Goal: Book appointment/travel/reservation

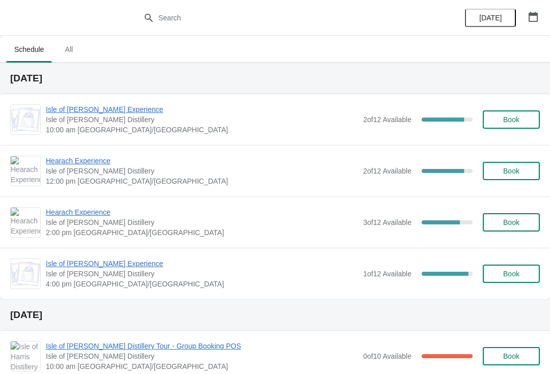
click at [127, 110] on span "Isle of [PERSON_NAME] Experience" at bounding box center [202, 109] width 312 height 10
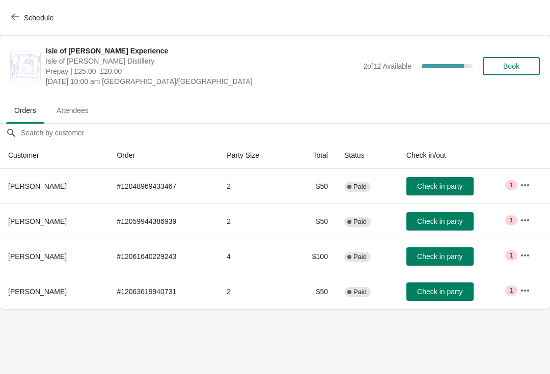
click at [461, 180] on button "Check in party" at bounding box center [440, 186] width 67 height 18
click at [447, 187] on span "Check in party" at bounding box center [439, 186] width 45 height 8
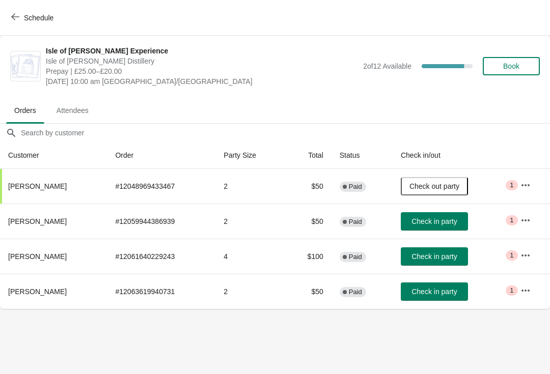
click at [444, 182] on span "Check out party" at bounding box center [435, 186] width 50 height 8
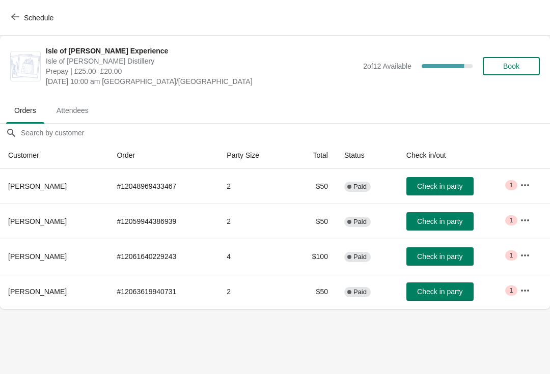
click at [446, 184] on span "Check in party" at bounding box center [439, 186] width 45 height 8
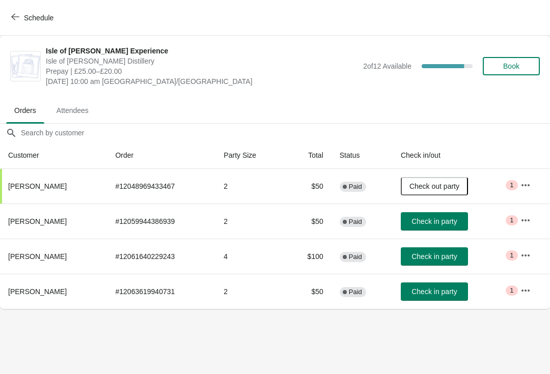
click at [441, 291] on span "Check in party" at bounding box center [434, 292] width 45 height 8
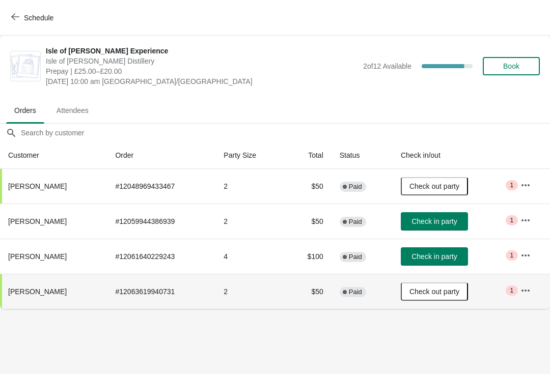
click at [447, 223] on span "Check in party" at bounding box center [434, 222] width 45 height 8
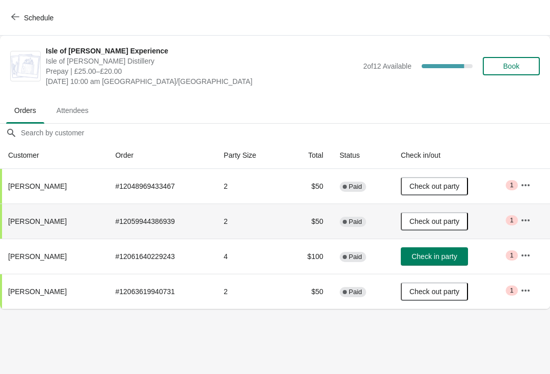
click at [441, 257] on span "Check in party" at bounding box center [434, 257] width 45 height 8
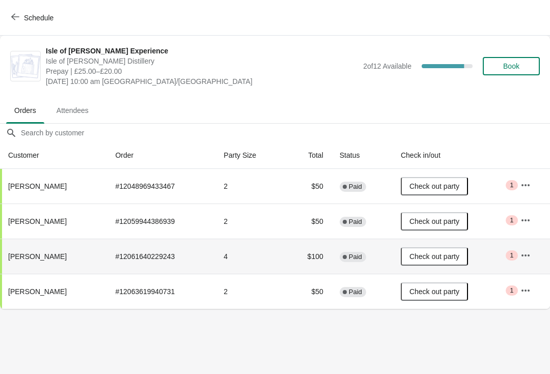
click at [20, 18] on span "Schedule" at bounding box center [33, 18] width 40 height 10
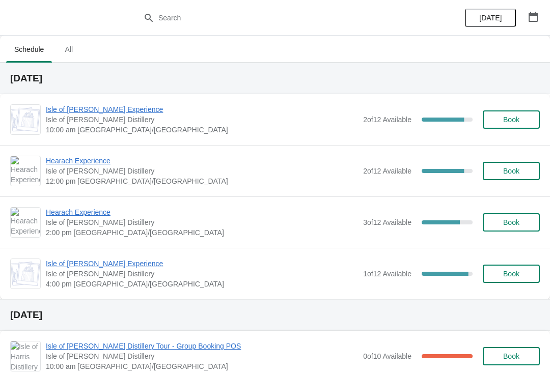
click at [97, 209] on span "Hearach Experience" at bounding box center [202, 212] width 312 height 10
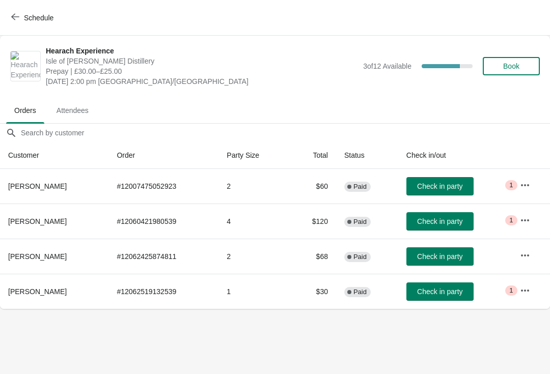
click at [514, 288] on span "Critical 1" at bounding box center [511, 291] width 12 height 10
click at [522, 184] on icon "button" at bounding box center [525, 185] width 10 height 10
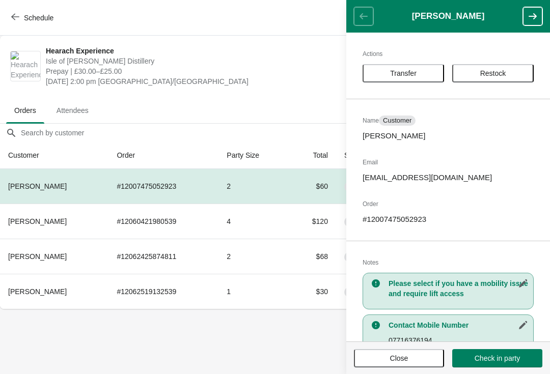
click at [412, 358] on span "Close" at bounding box center [399, 359] width 72 height 8
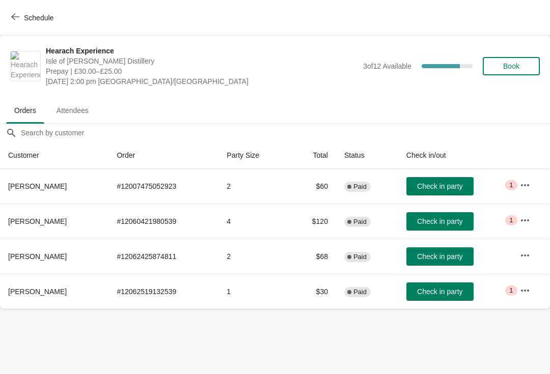
click at [525, 256] on icon "button" at bounding box center [525, 255] width 8 height 2
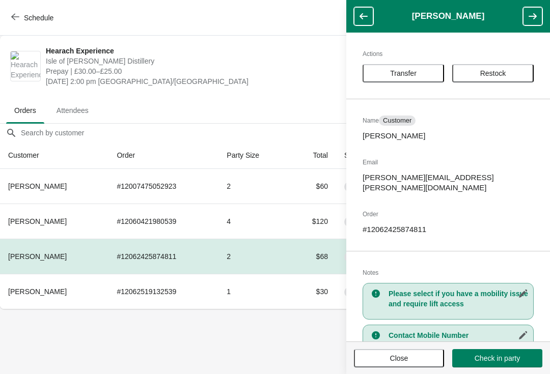
click at [406, 361] on span "Close" at bounding box center [399, 359] width 18 height 8
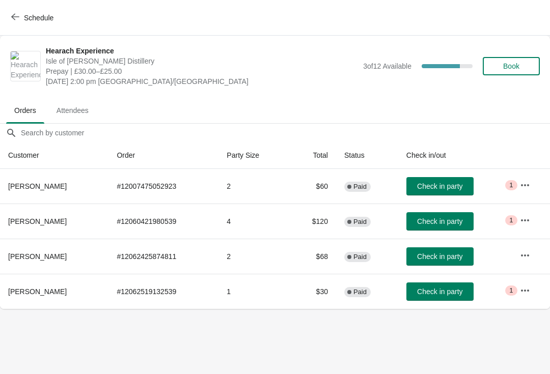
click at [521, 221] on icon "button" at bounding box center [525, 220] width 8 height 2
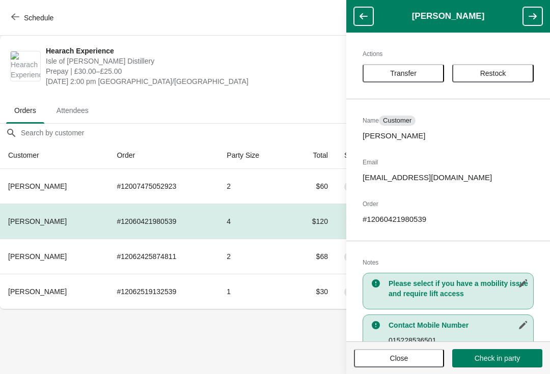
click at [412, 367] on button "Close" at bounding box center [399, 358] width 90 height 18
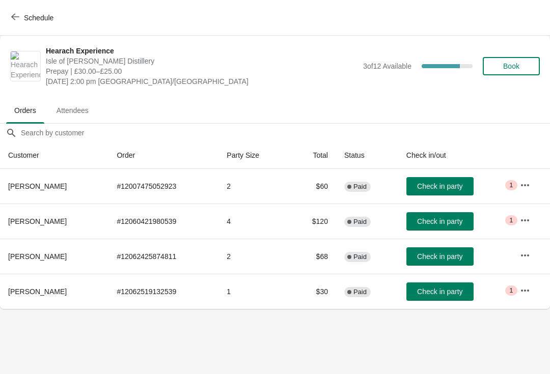
click at [527, 293] on icon "button" at bounding box center [525, 291] width 10 height 10
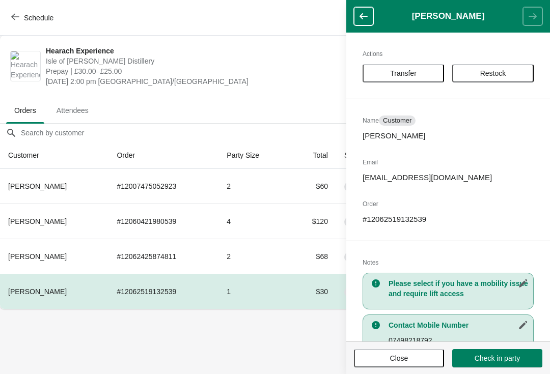
click at [413, 358] on span "Close" at bounding box center [399, 359] width 72 height 8
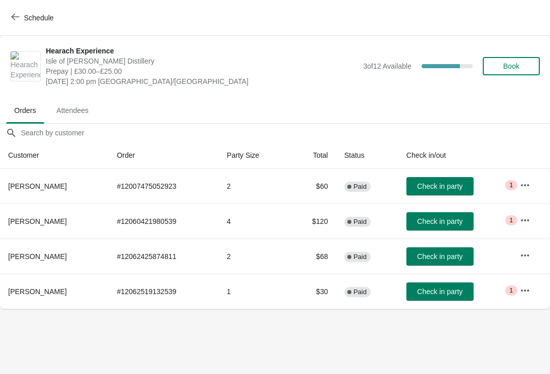
click at [9, 14] on button "Schedule" at bounding box center [33, 18] width 57 height 18
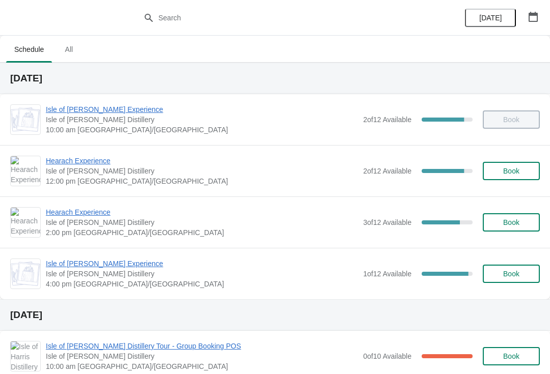
click at [99, 216] on span "Hearach Experience" at bounding box center [202, 212] width 312 height 10
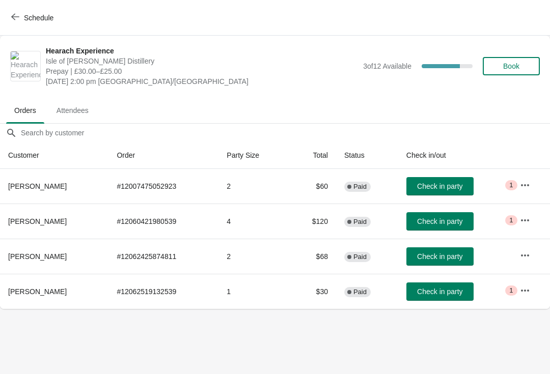
click at [16, 10] on button "Schedule" at bounding box center [33, 18] width 57 height 18
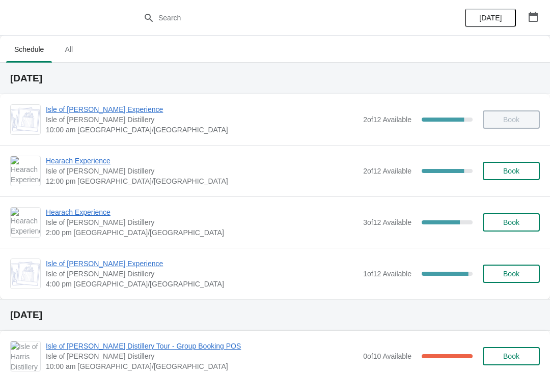
click at [95, 215] on span "Hearach Experience" at bounding box center [202, 212] width 312 height 10
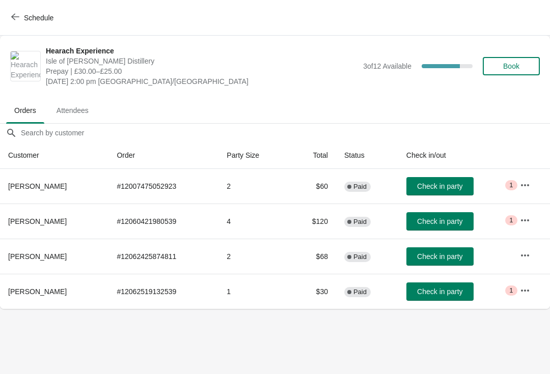
click at [523, 289] on icon "button" at bounding box center [525, 291] width 10 height 10
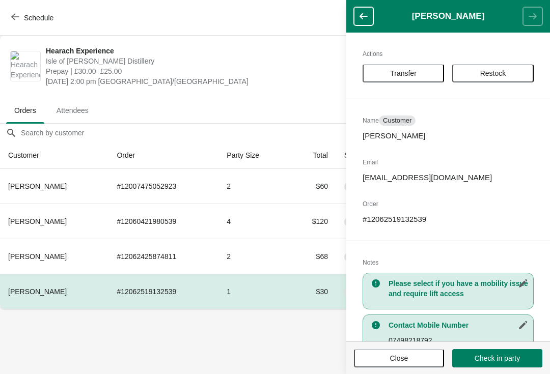
click at [427, 64] on button "Transfer" at bounding box center [404, 73] width 82 height 18
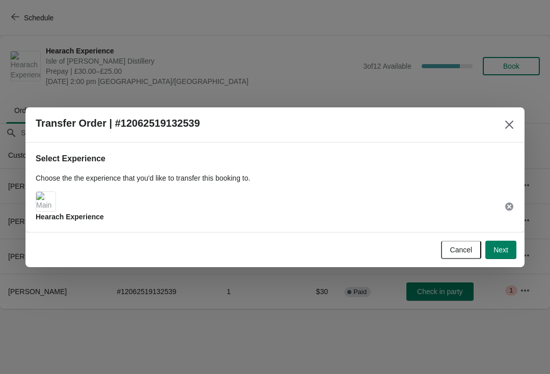
click at [505, 248] on span "Next" at bounding box center [501, 250] width 15 height 8
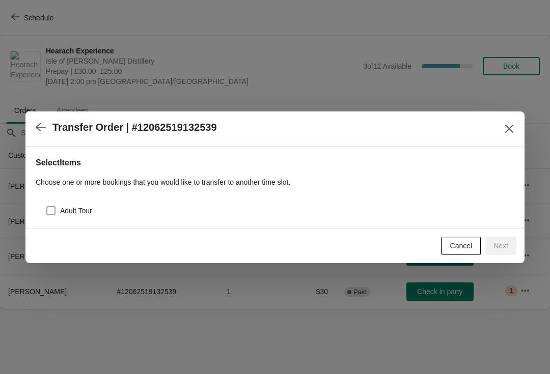
click at [73, 207] on span "Adult Tour" at bounding box center [76, 211] width 32 height 10
click at [47, 207] on input "Adult Tour" at bounding box center [46, 206] width 1 height 1
checkbox input "true"
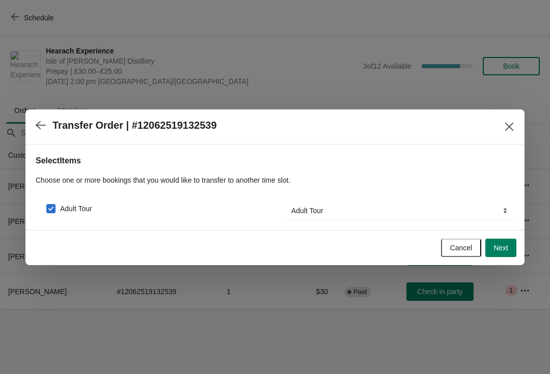
click at [503, 246] on span "Next" at bounding box center [501, 248] width 15 height 8
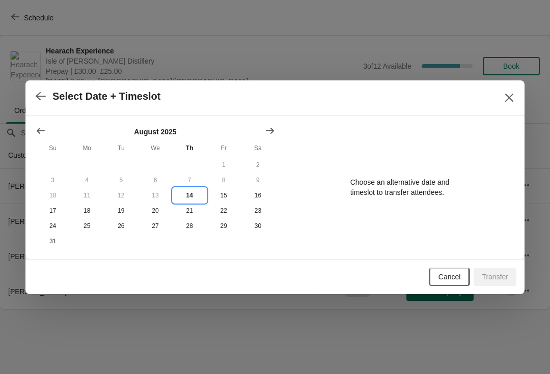
click at [194, 192] on button "14" at bounding box center [190, 195] width 34 height 15
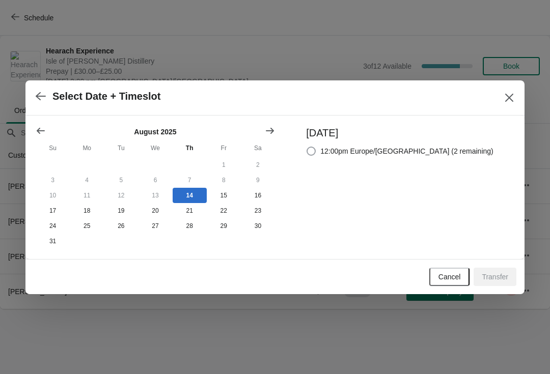
click at [363, 146] on span "12:00pm Europe/London (2 remaining)" at bounding box center [406, 151] width 173 height 10
click at [307, 147] on input "12:00pm Europe/London (2 remaining)" at bounding box center [307, 147] width 1 height 1
radio input "true"
click at [500, 279] on span "Transfer" at bounding box center [495, 277] width 26 height 8
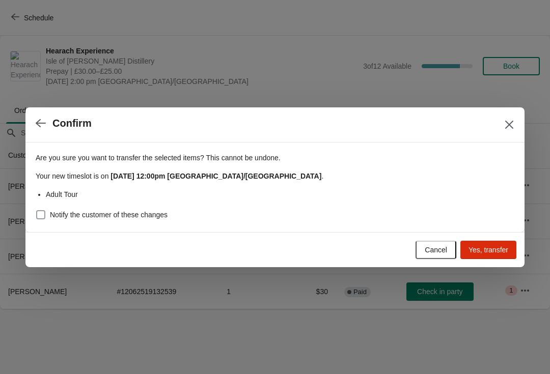
click at [81, 213] on span "Notify the customer of these changes" at bounding box center [109, 215] width 118 height 10
click at [37, 211] on input "Notify the customer of these changes" at bounding box center [36, 210] width 1 height 1
checkbox input "true"
click at [483, 251] on span "Yes, transfer" at bounding box center [489, 250] width 40 height 8
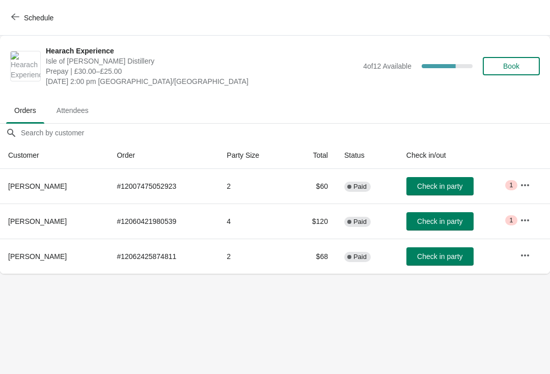
click at [18, 17] on icon "button" at bounding box center [15, 17] width 8 height 8
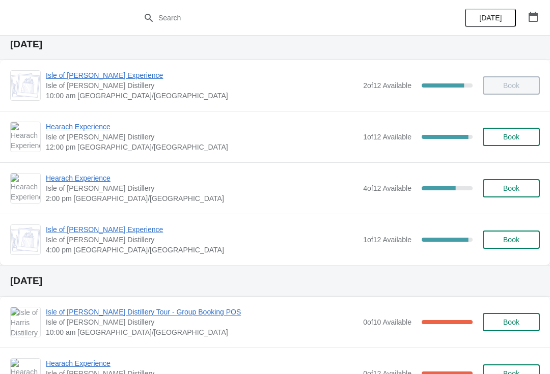
scroll to position [34, 0]
click at [99, 131] on span "Hearach Experience" at bounding box center [202, 127] width 312 height 10
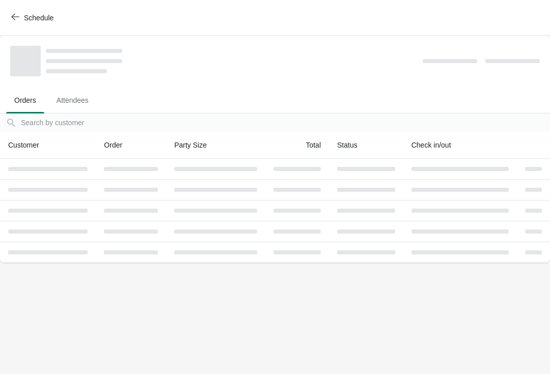
scroll to position [0, 0]
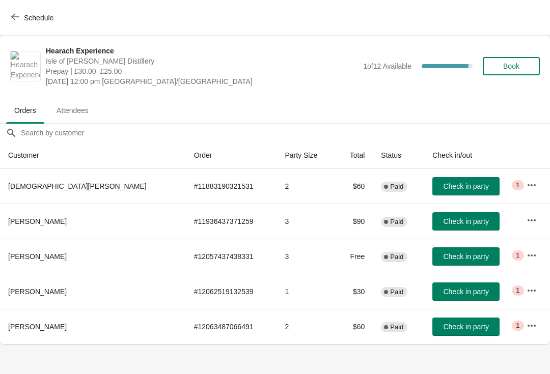
click at [445, 293] on span "Check in party" at bounding box center [465, 292] width 45 height 8
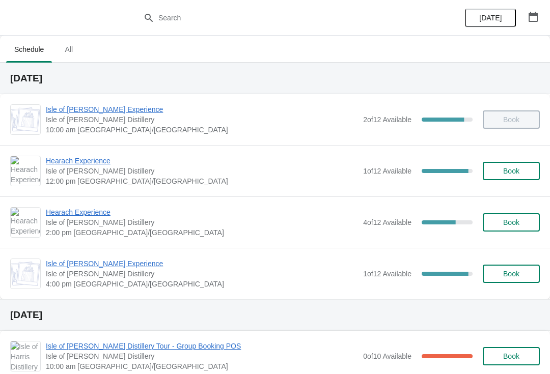
click at [517, 229] on button "Book" at bounding box center [511, 222] width 57 height 18
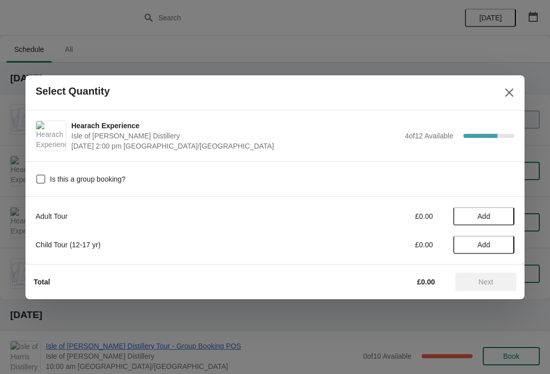
click at [494, 222] on button "Add" at bounding box center [483, 216] width 61 height 18
click at [499, 220] on icon at bounding box center [501, 216] width 11 height 11
click at [483, 285] on span "Next" at bounding box center [486, 282] width 15 height 8
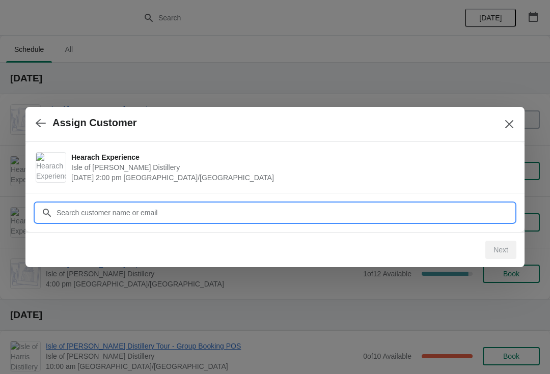
click at [117, 213] on input "Customer" at bounding box center [285, 213] width 459 height 18
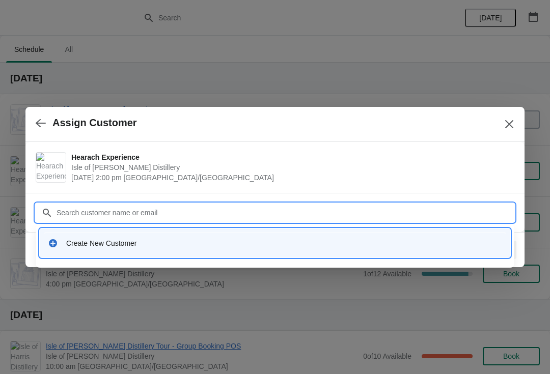
click at [100, 248] on div "Create New Customer" at bounding box center [284, 243] width 436 height 10
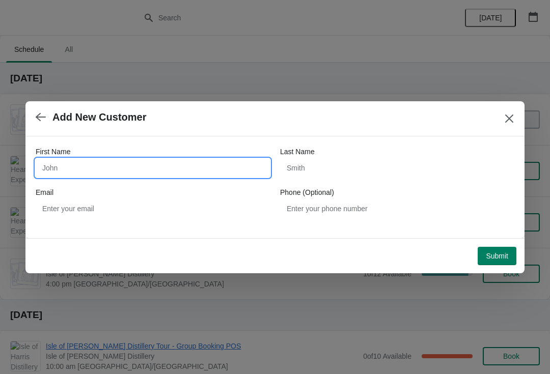
click at [59, 168] on input "First Name" at bounding box center [153, 168] width 234 height 18
type input "Alessandro"
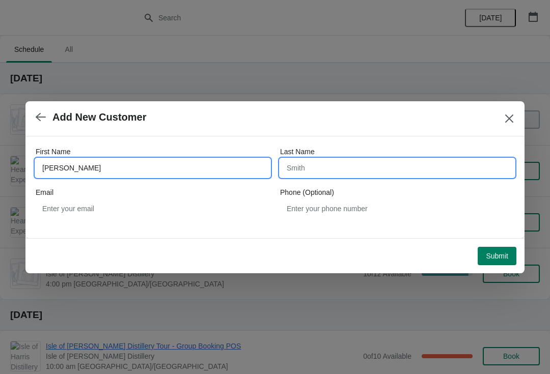
click at [394, 168] on input "Last Name" at bounding box center [397, 168] width 234 height 18
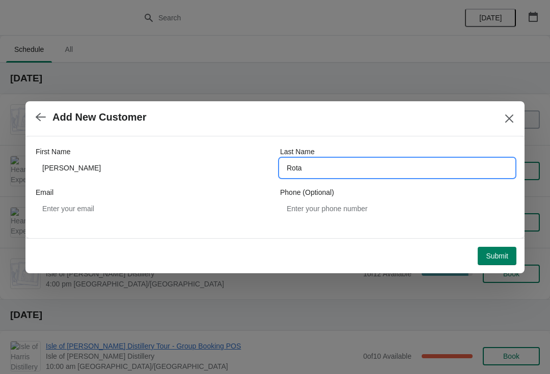
type input "Rota"
click at [507, 257] on span "Submit" at bounding box center [497, 256] width 22 height 8
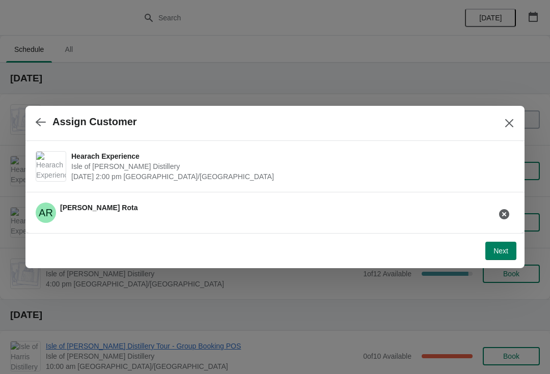
click at [499, 254] on span "Next" at bounding box center [501, 251] width 15 height 8
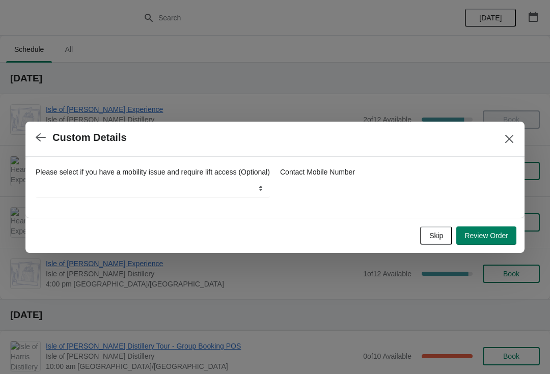
click at [499, 240] on span "Review Order" at bounding box center [487, 236] width 44 height 8
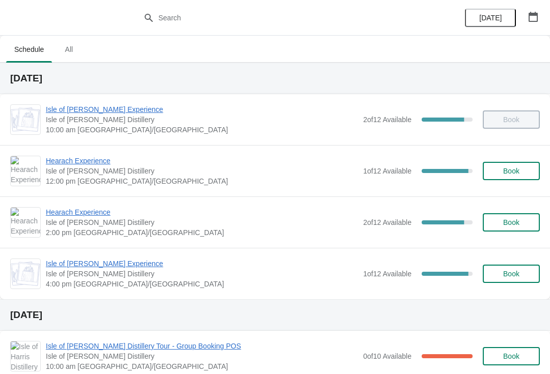
click at [84, 156] on span "Hearach Experience" at bounding box center [202, 161] width 312 height 10
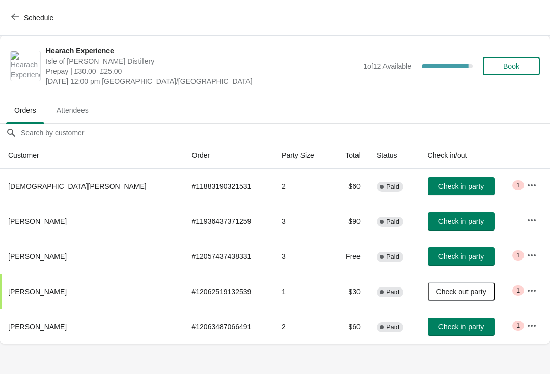
click at [439, 331] on span "Check in party" at bounding box center [461, 327] width 45 height 8
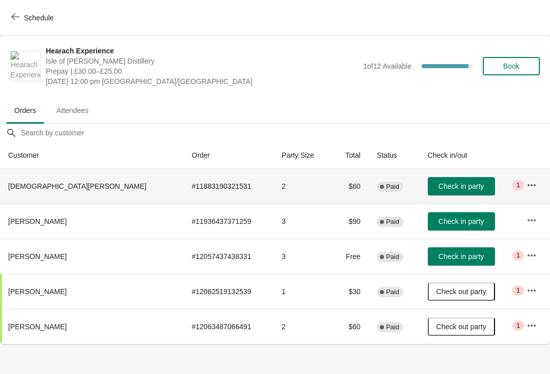
click at [439, 186] on span "Check in party" at bounding box center [461, 186] width 45 height 8
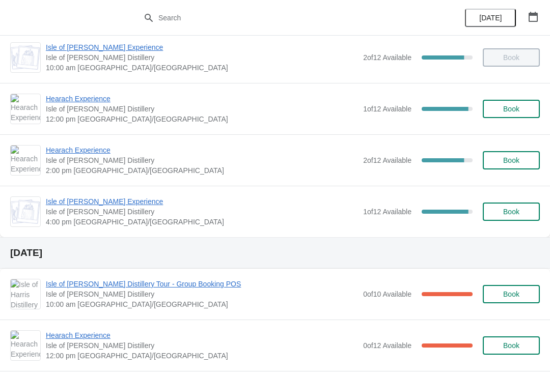
scroll to position [65, 0]
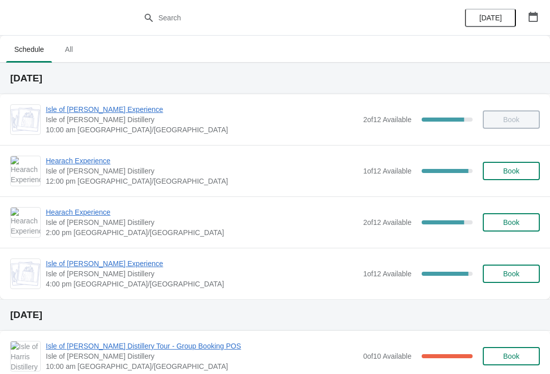
click at [509, 222] on span "Book" at bounding box center [511, 223] width 16 height 8
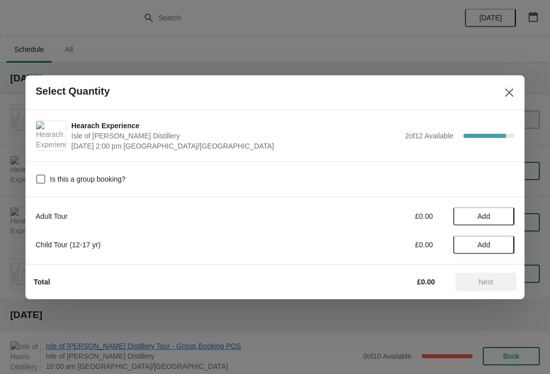
click at [487, 210] on button "Add" at bounding box center [483, 216] width 61 height 18
click at [504, 214] on icon at bounding box center [501, 216] width 11 height 11
click at [489, 286] on span "Next" at bounding box center [486, 282] width 15 height 8
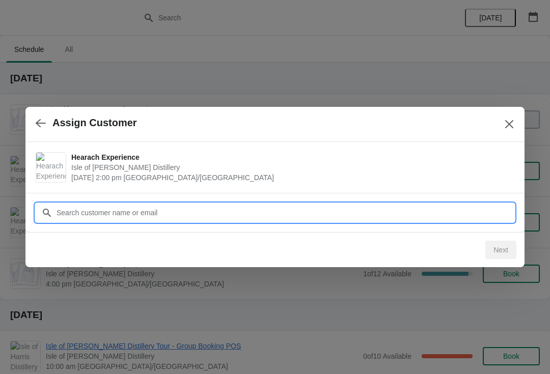
click at [309, 215] on input "Customer" at bounding box center [285, 213] width 459 height 18
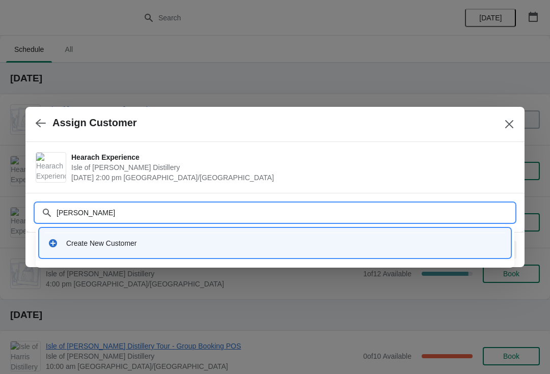
type input "[PERSON_NAME]"
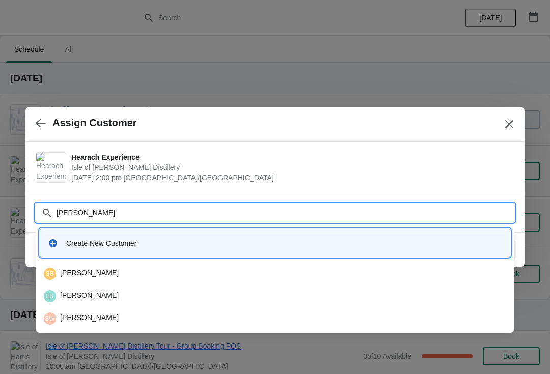
click at [75, 240] on div "Create New Customer" at bounding box center [284, 243] width 436 height 10
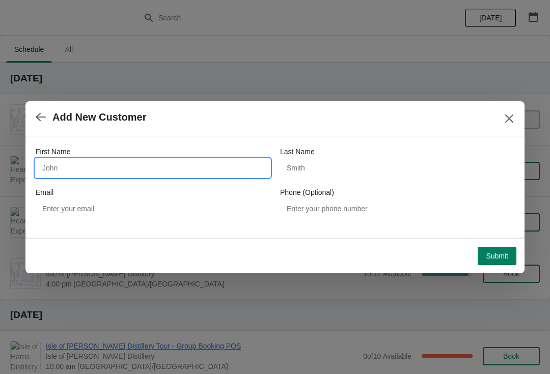
click at [171, 162] on input "First Name" at bounding box center [153, 168] width 234 height 18
type input "[PERSON_NAME]"
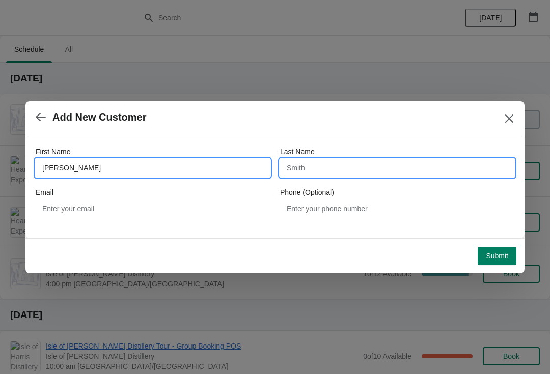
click at [352, 159] on input "Last Name" at bounding box center [397, 168] width 234 height 18
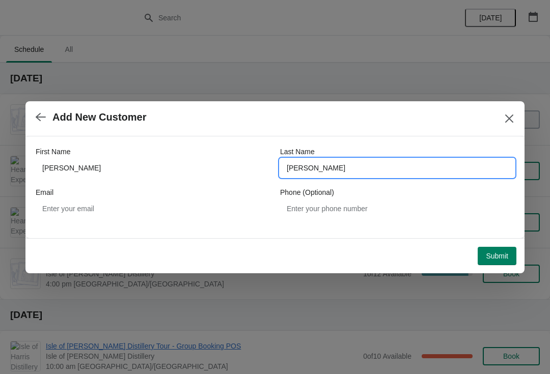
type input "[PERSON_NAME]"
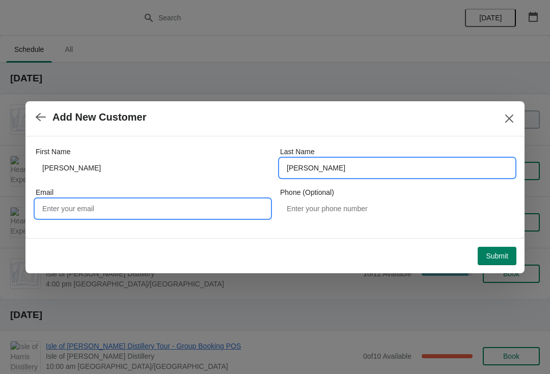
click at [64, 207] on input "Email" at bounding box center [153, 209] width 234 height 18
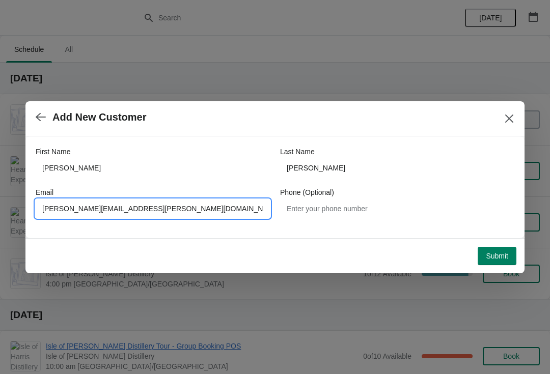
type input "[PERSON_NAME][EMAIL_ADDRESS][PERSON_NAME][DOMAIN_NAME]"
click at [491, 257] on span "Submit" at bounding box center [497, 256] width 22 height 8
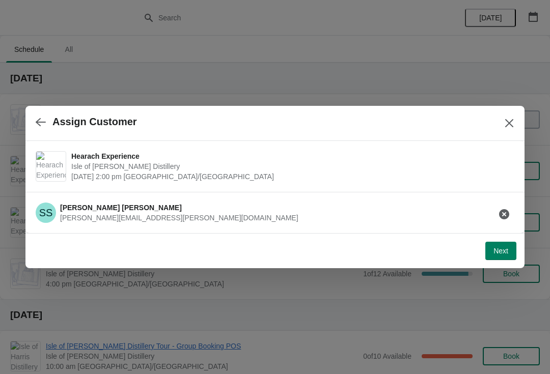
click at [500, 255] on span "Next" at bounding box center [501, 251] width 15 height 8
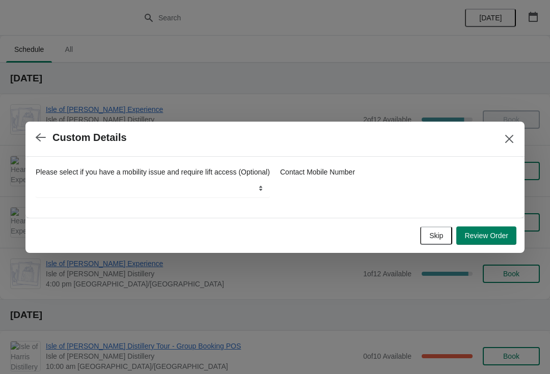
click at [492, 238] on span "Review Order" at bounding box center [487, 236] width 44 height 8
